Goal: Information Seeking & Learning: Learn about a topic

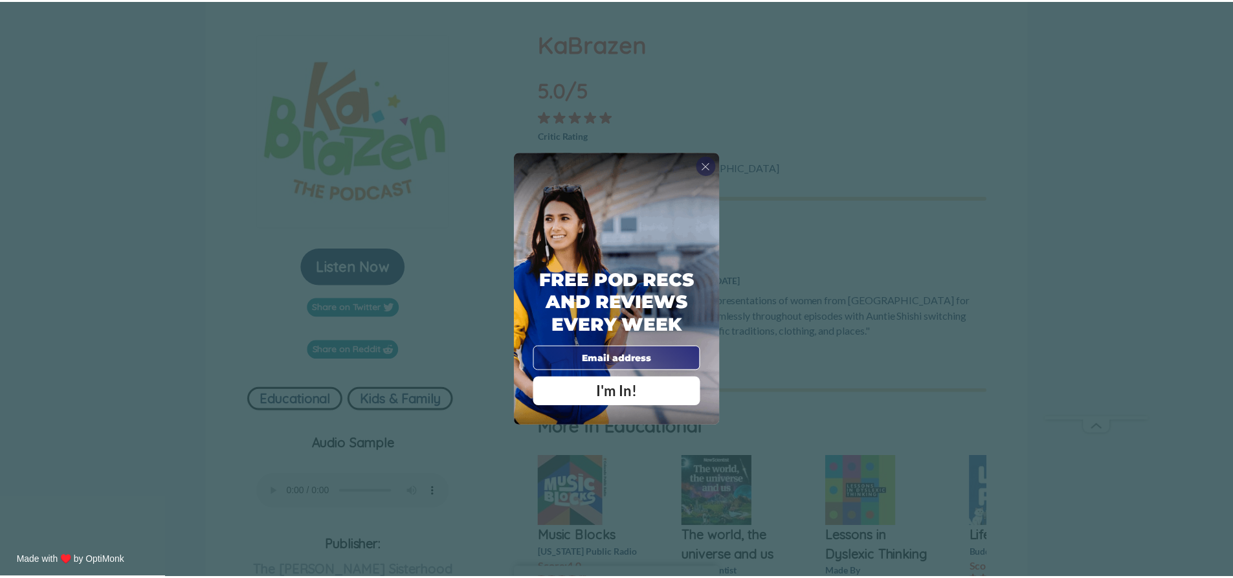
scroll to position [129, 0]
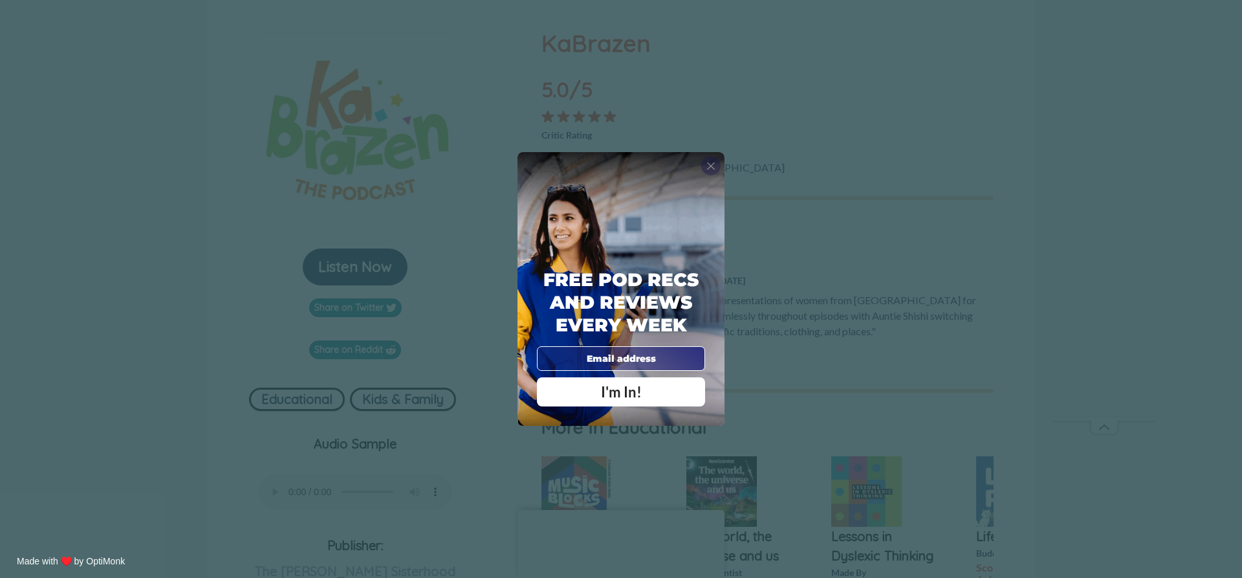
click at [714, 164] on span "X" at bounding box center [711, 165] width 9 height 13
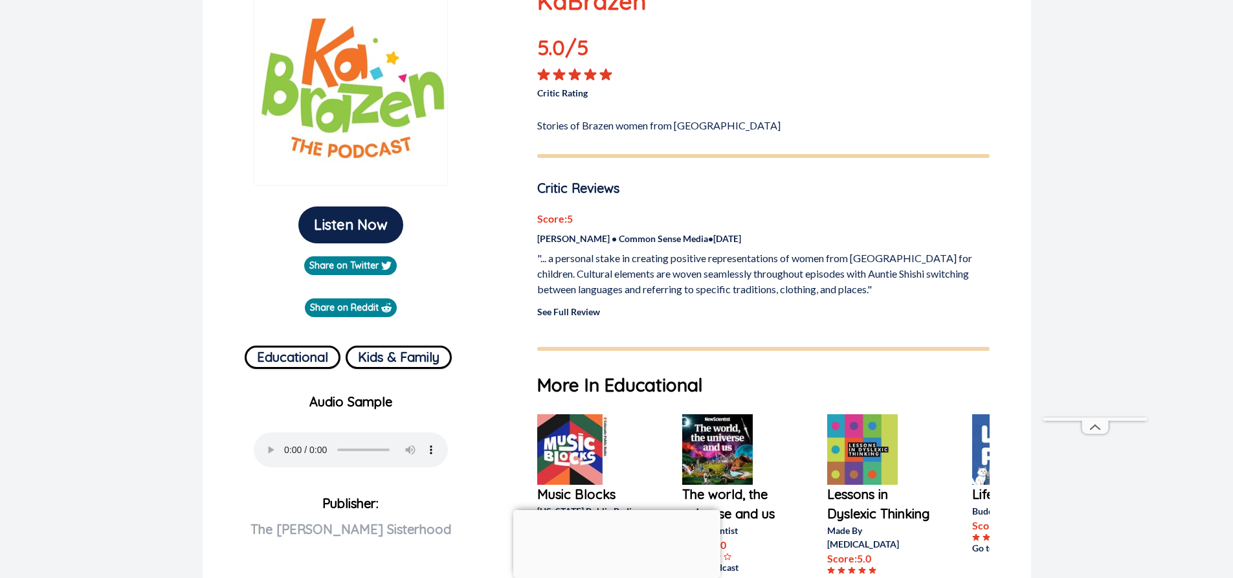
scroll to position [194, 0]
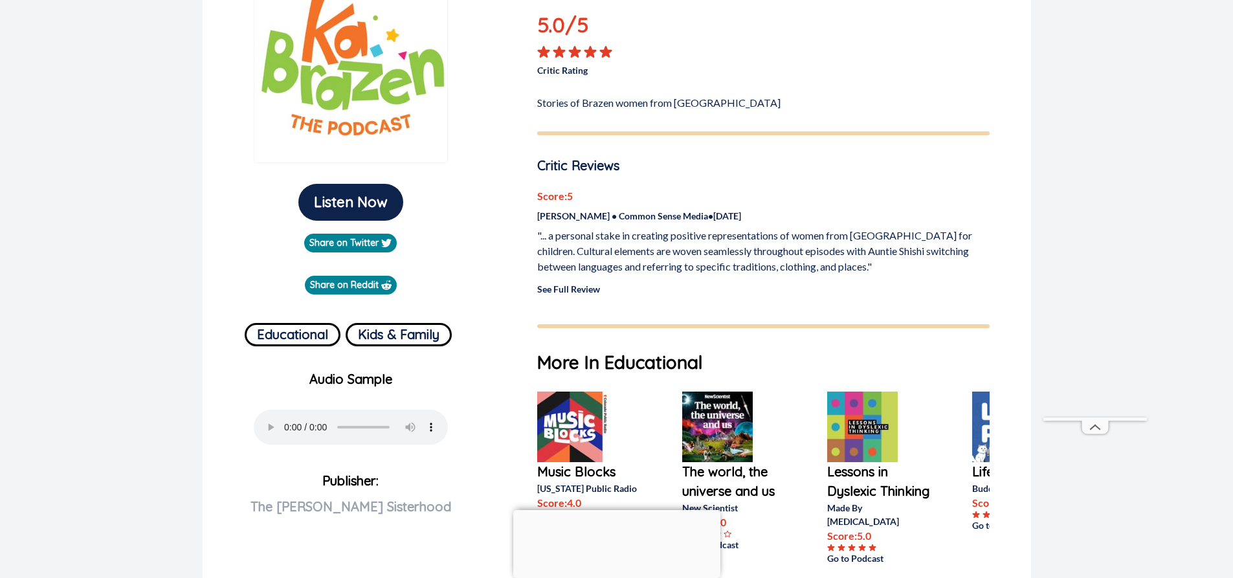
click at [578, 290] on link "See Full Review" at bounding box center [568, 288] width 63 height 11
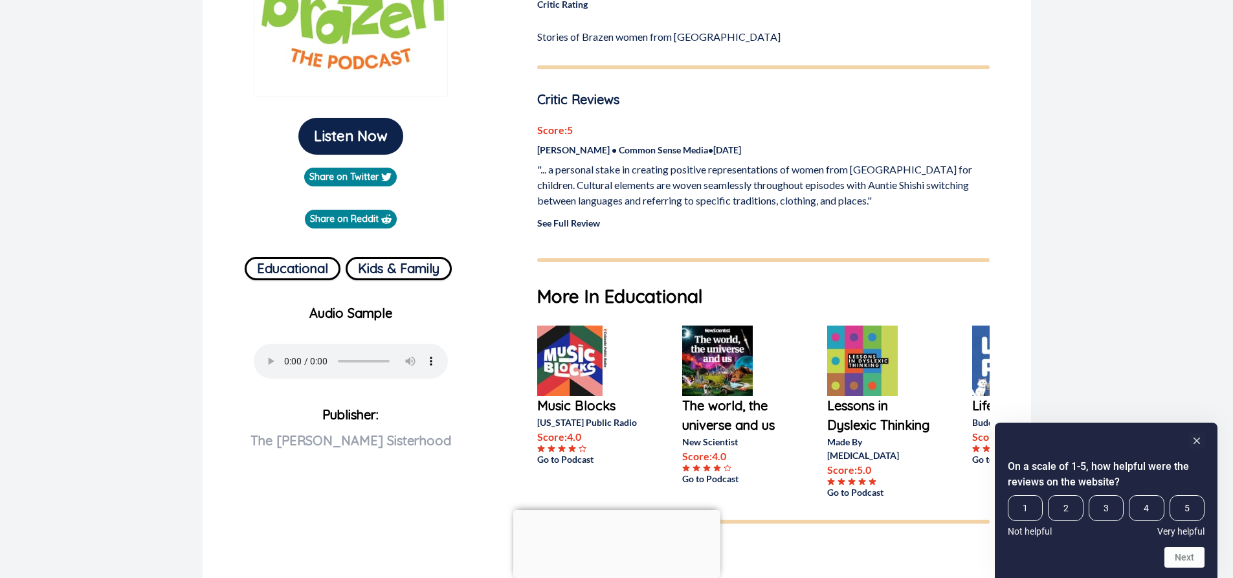
scroll to position [259, 0]
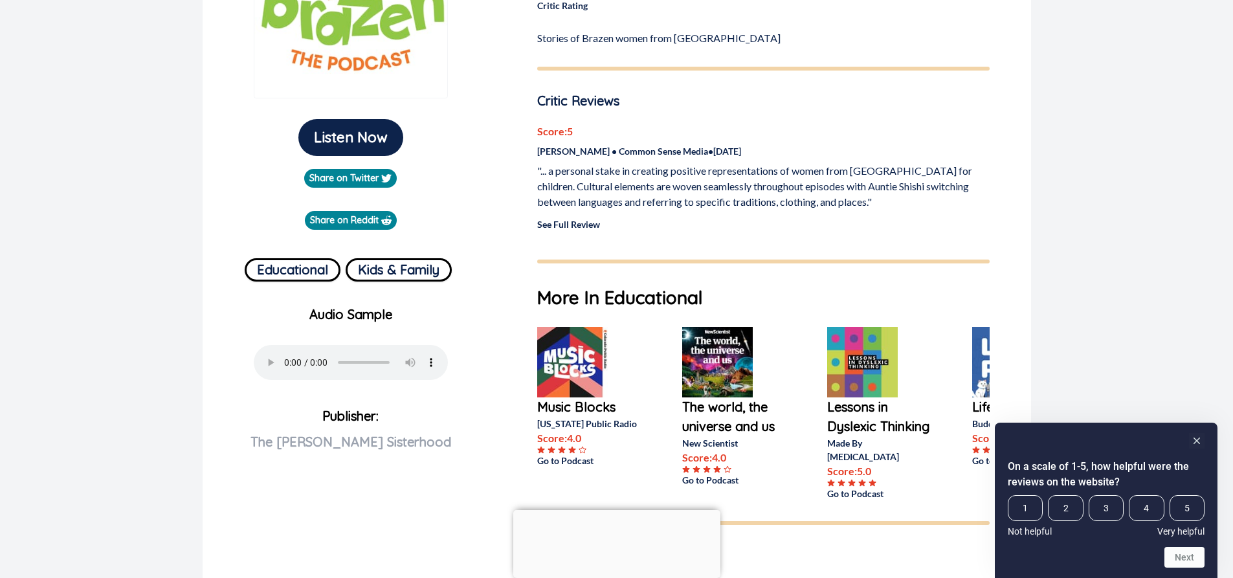
click at [588, 223] on link "See Full Review" at bounding box center [568, 224] width 63 height 11
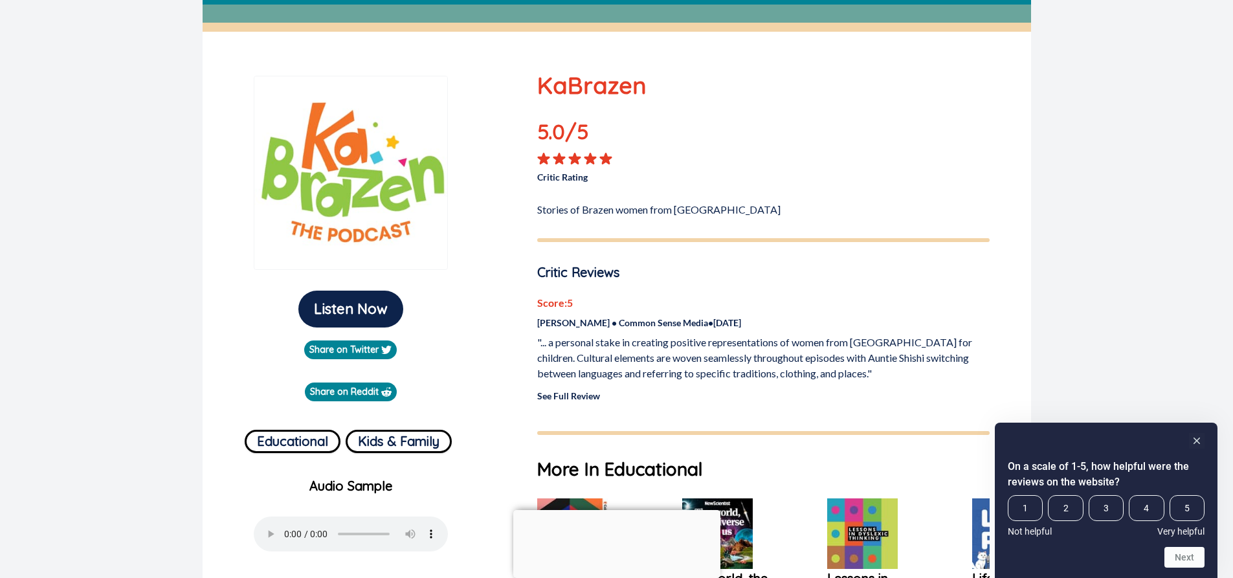
scroll to position [65, 0]
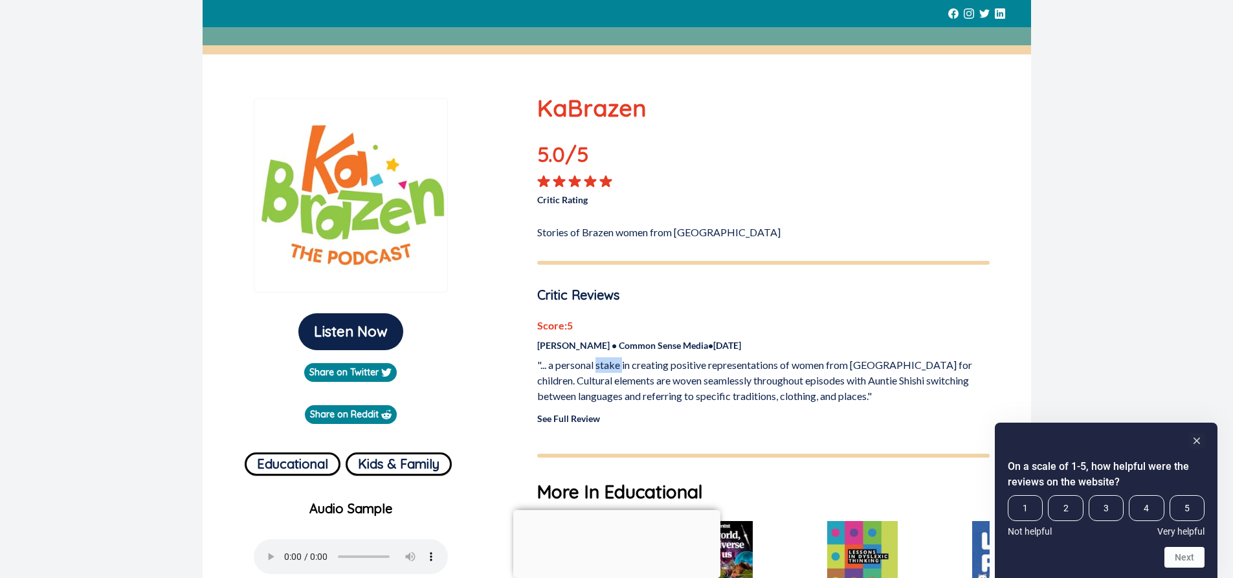
drag, startPoint x: 623, startPoint y: 367, endPoint x: 597, endPoint y: 371, distance: 26.1
click at [597, 371] on p ""... a personal stake in creating positive representations of women from [GEOGR…" at bounding box center [763, 380] width 452 height 47
copy p "stake"
click at [566, 420] on link "See Full Review" at bounding box center [568, 418] width 63 height 11
